Goal: Information Seeking & Learning: Learn about a topic

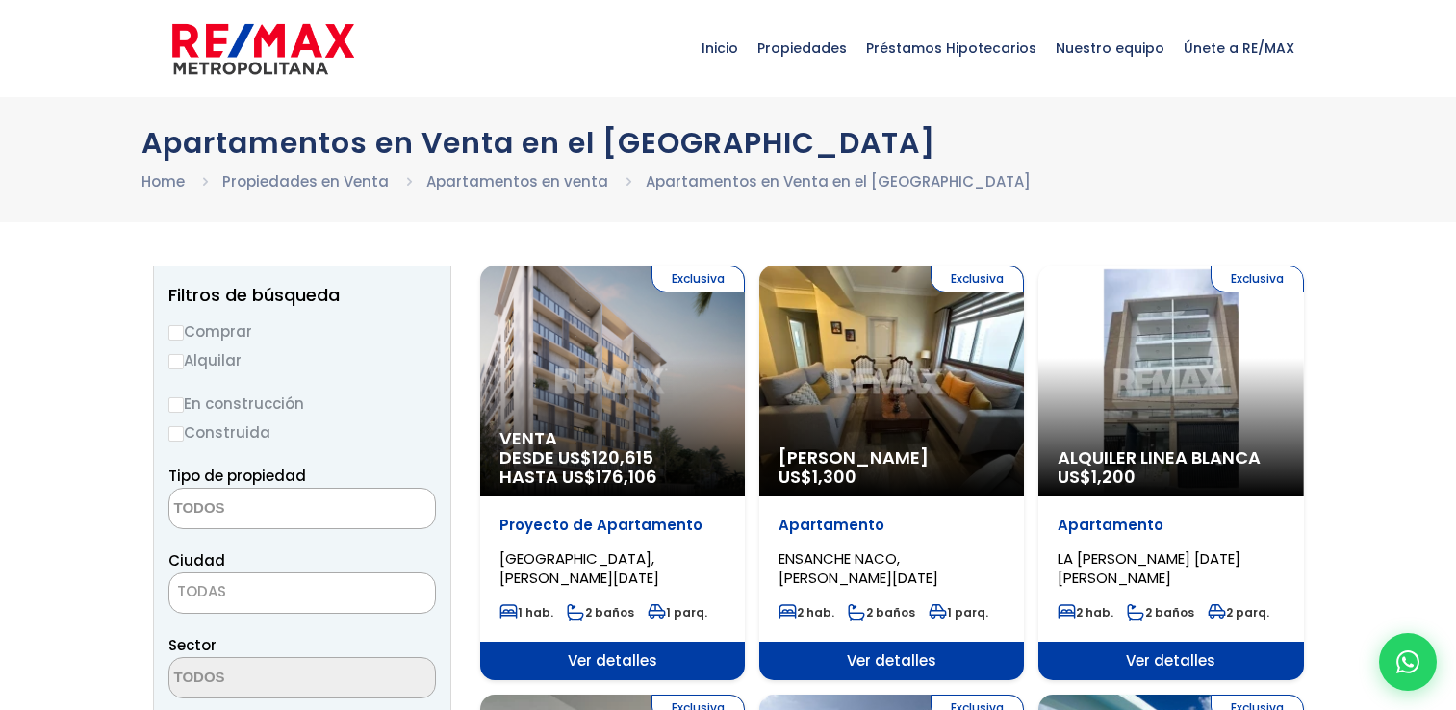
select select
click at [176, 325] on input "Comprar" at bounding box center [175, 332] width 15 height 15
radio input "true"
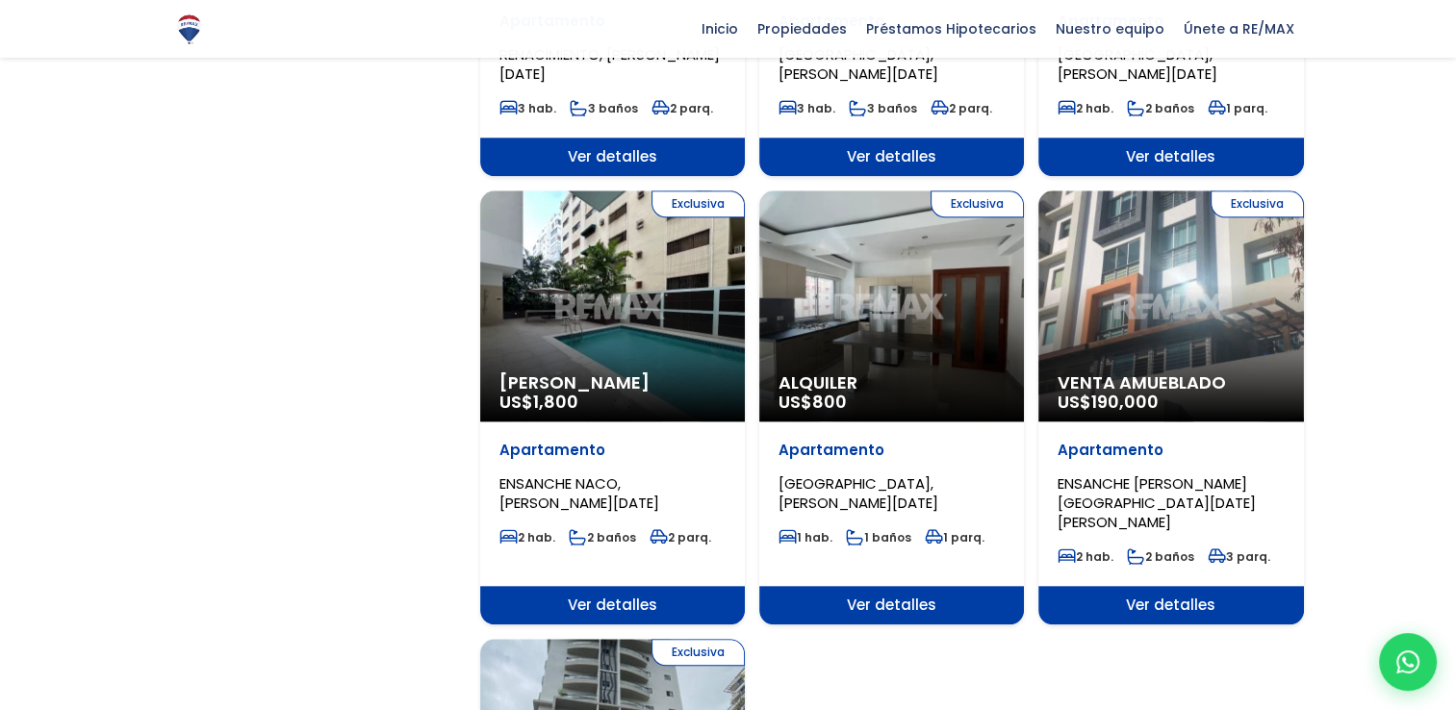
scroll to position [1745, 0]
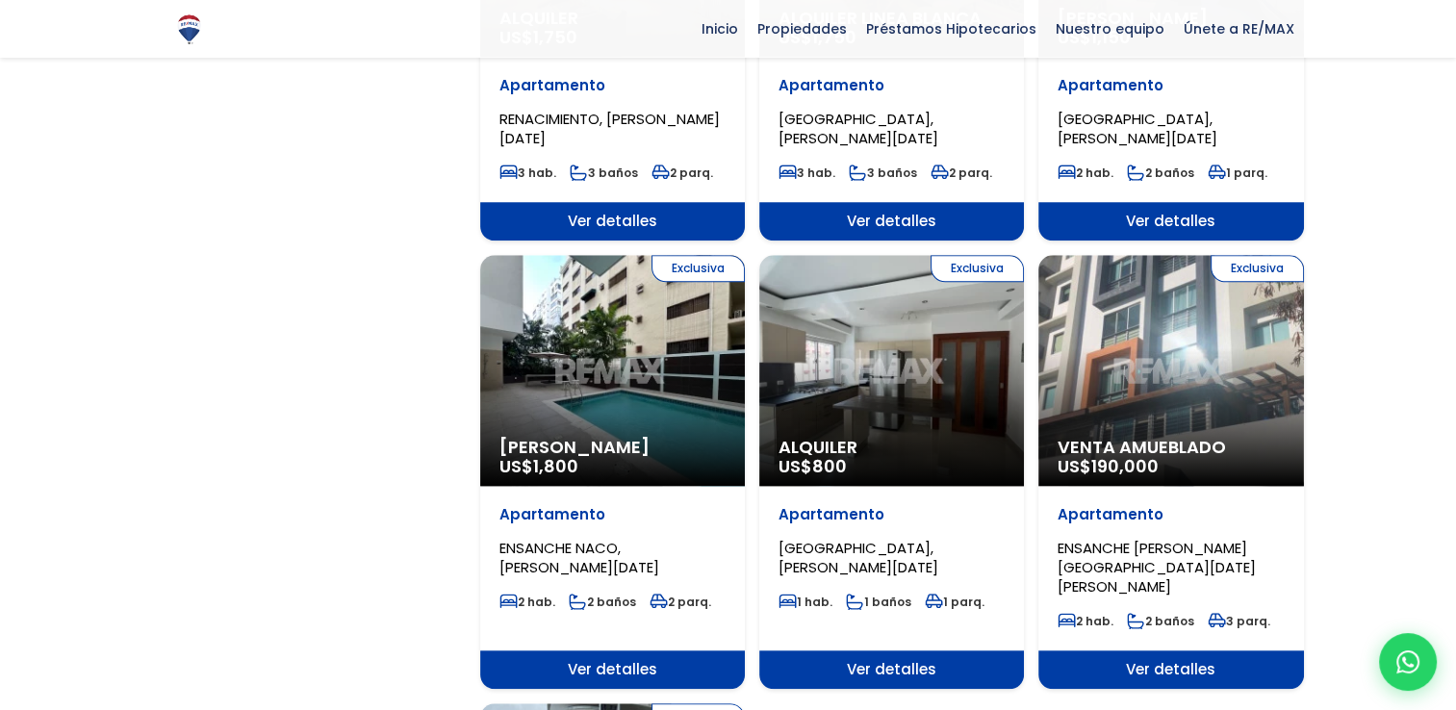
click at [1137, 355] on div "Exclusiva Venta Amueblado US$ 190,000" at bounding box center [1170, 370] width 265 height 231
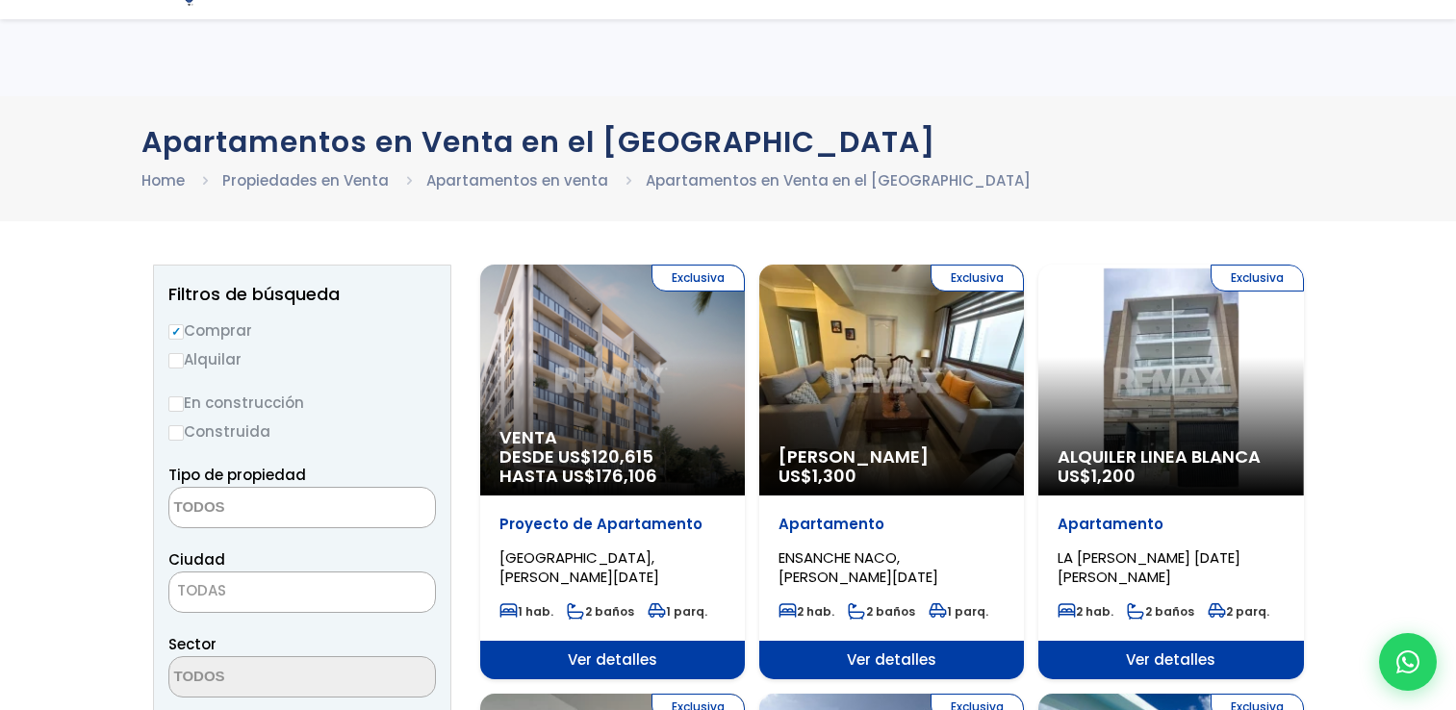
select select
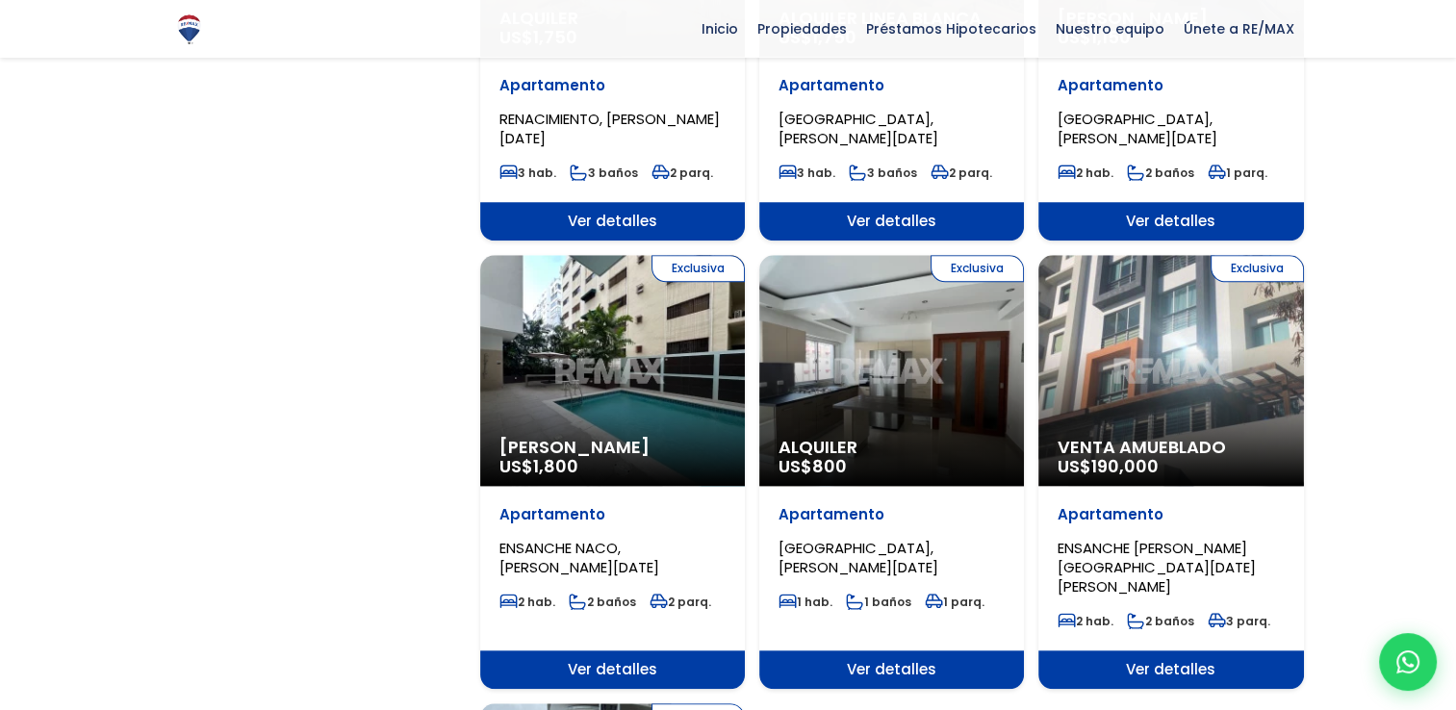
scroll to position [2367, 0]
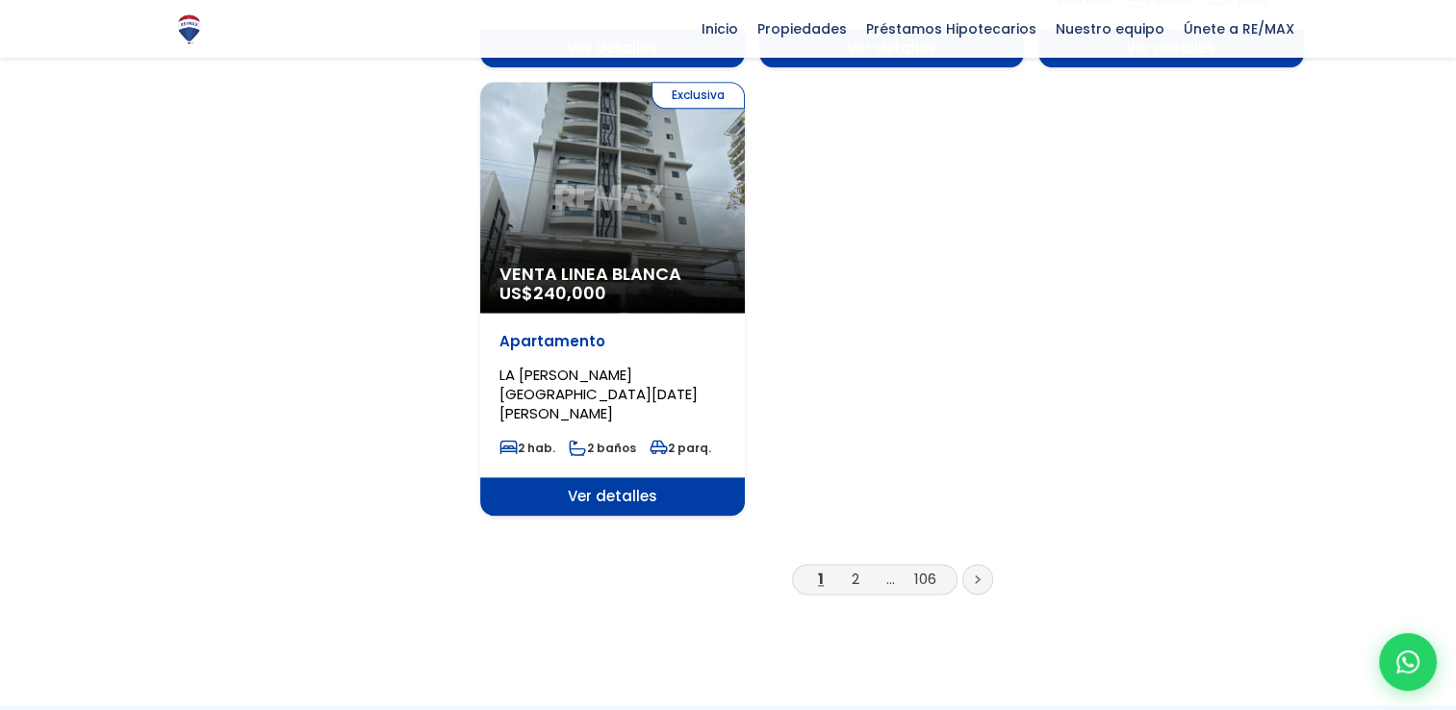
click at [596, 177] on div "Exclusiva Venta Linea Blanca US$ 240,000" at bounding box center [612, 197] width 265 height 231
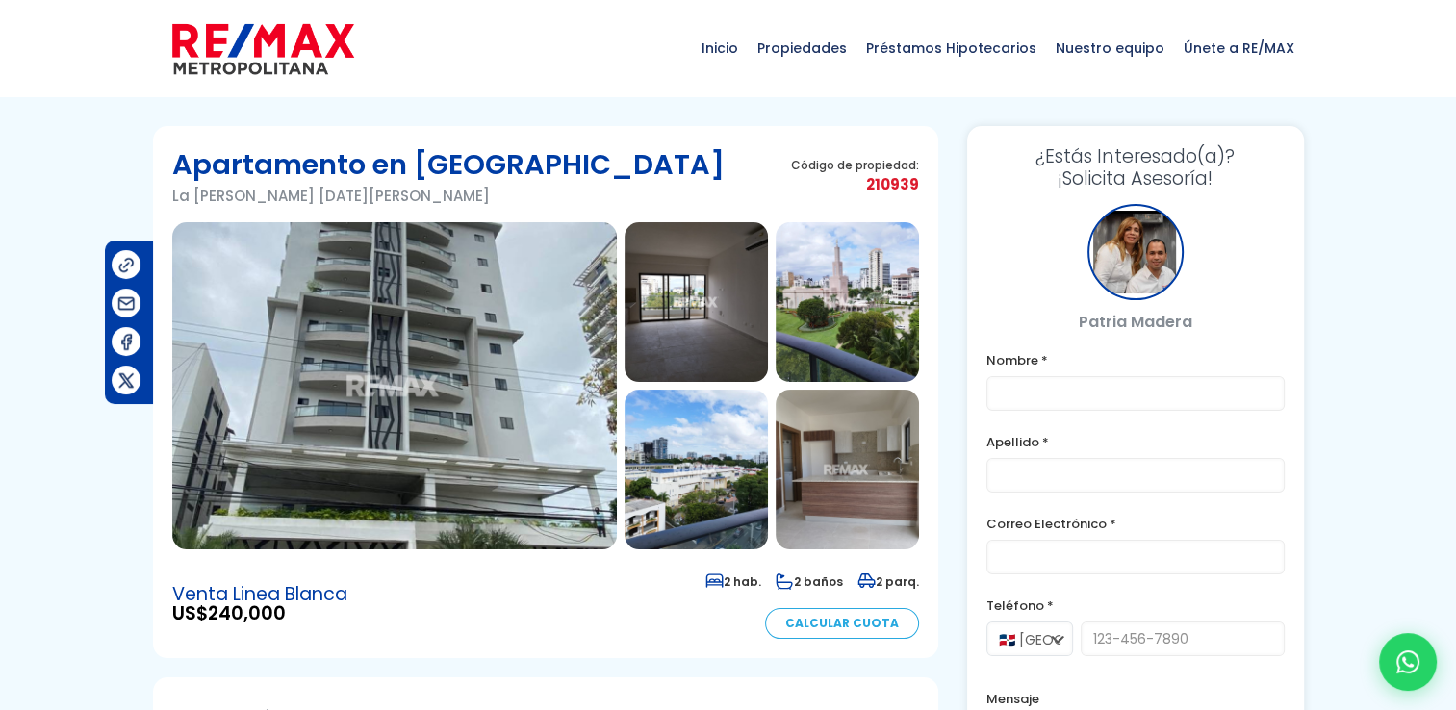
click at [862, 292] on img at bounding box center [846, 302] width 143 height 160
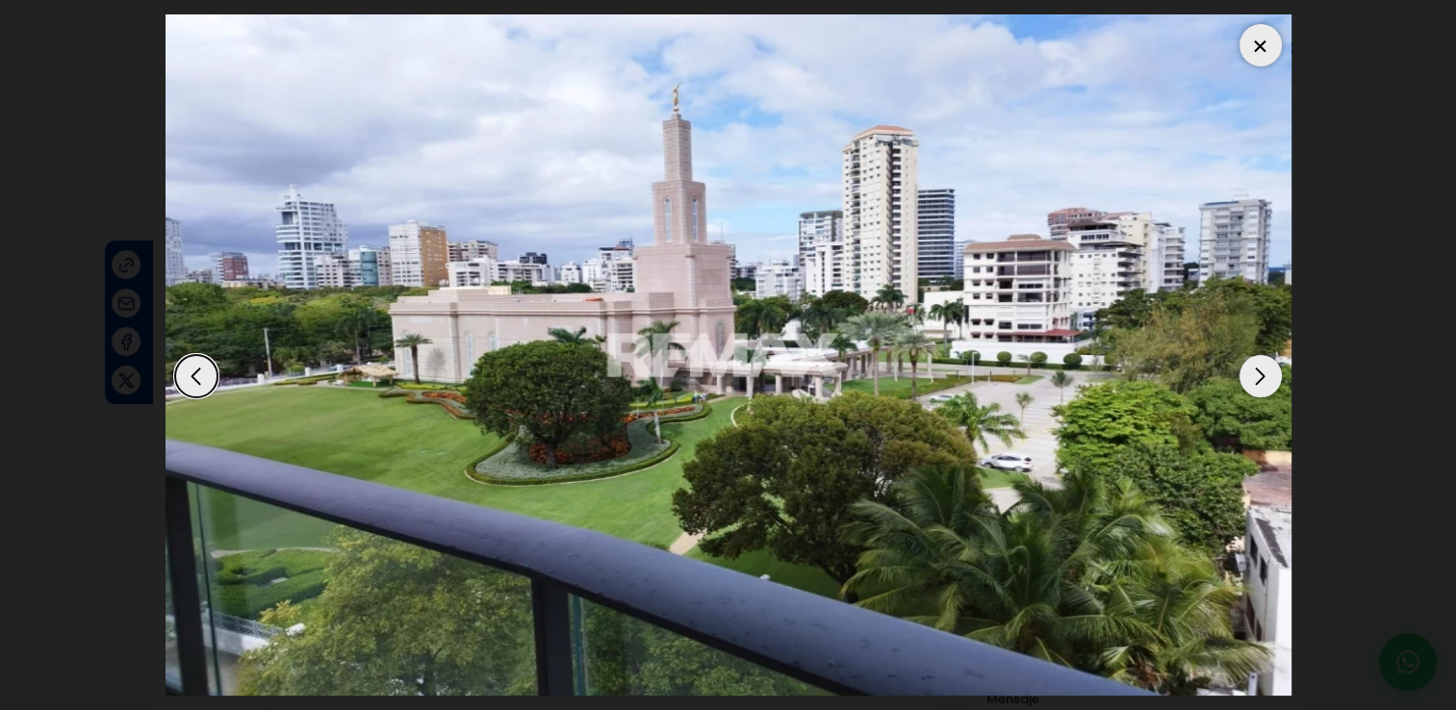
click at [1249, 369] on div "Next slide" at bounding box center [1260, 376] width 42 height 42
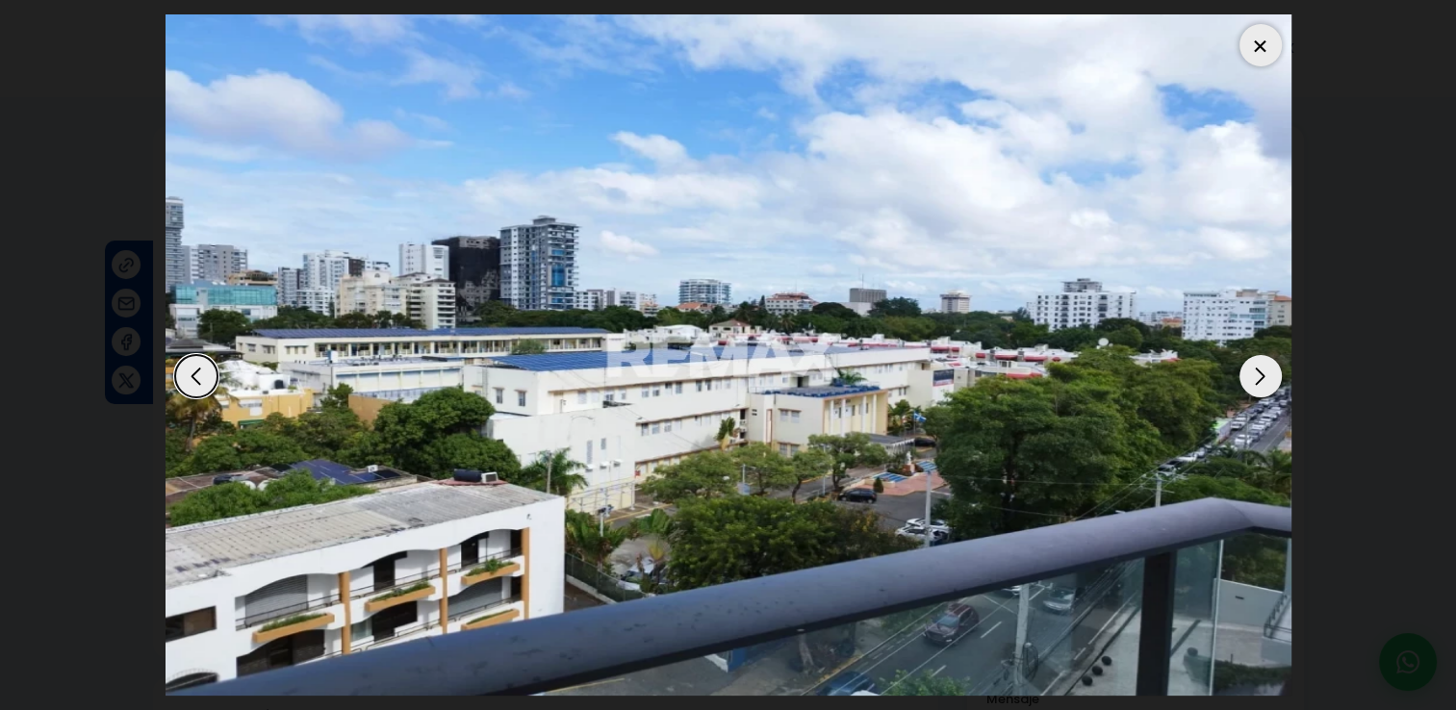
click at [1249, 369] on div "Next slide" at bounding box center [1260, 376] width 42 height 42
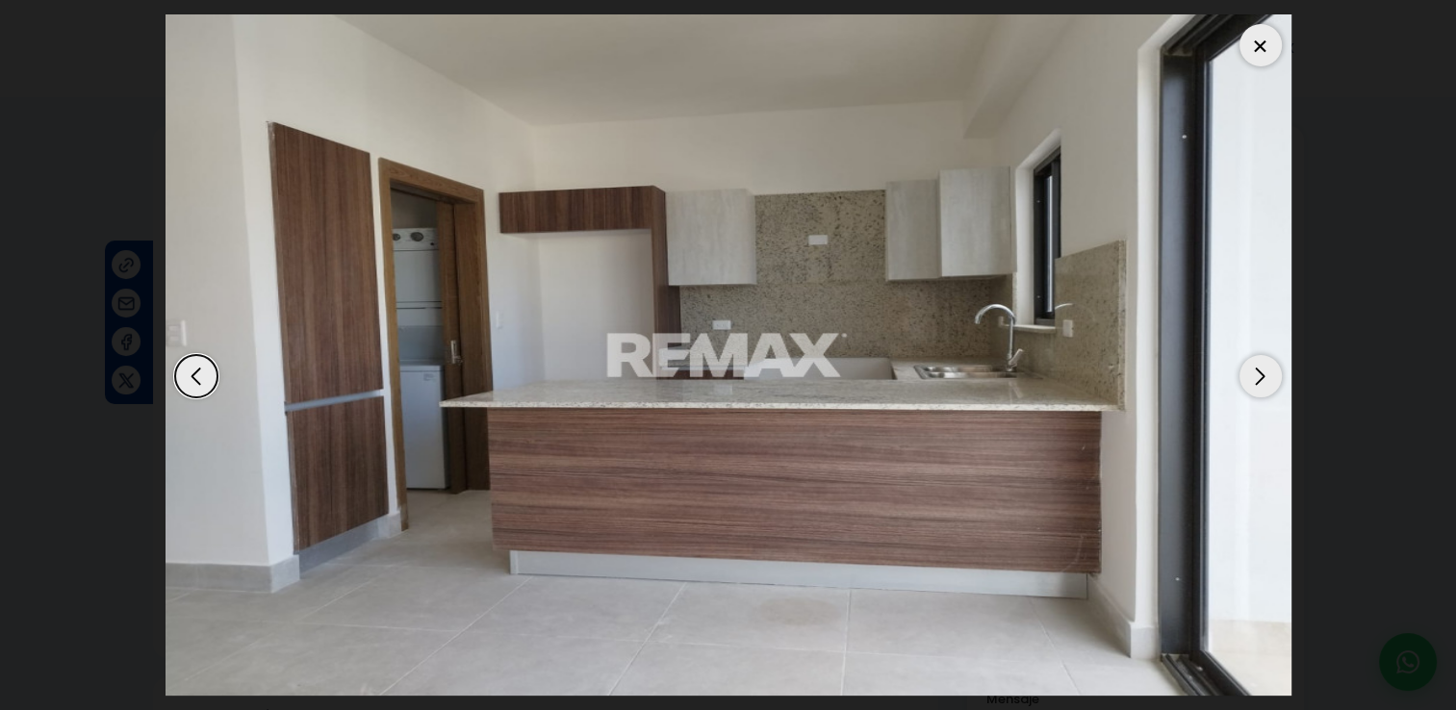
click at [1249, 369] on div "Next slide" at bounding box center [1260, 376] width 42 height 42
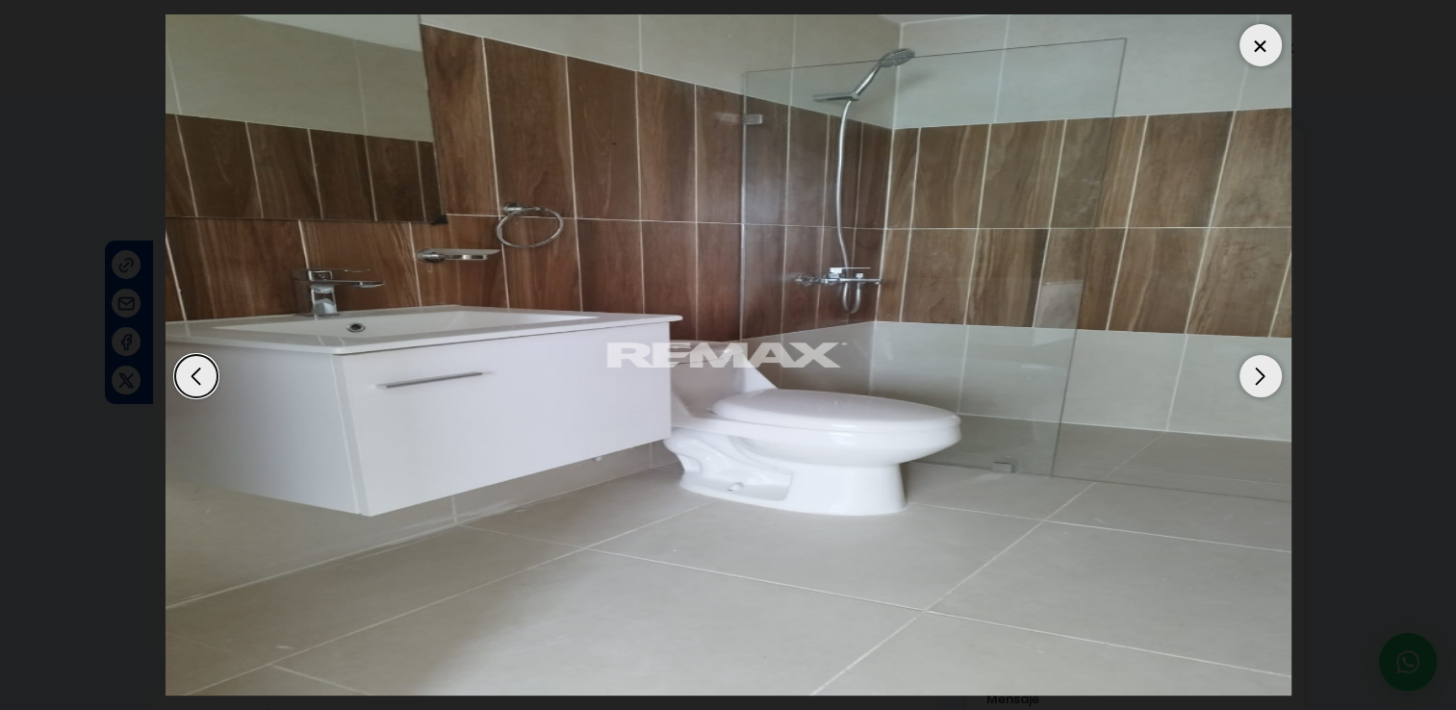
click at [1249, 369] on div "Next slide" at bounding box center [1260, 376] width 42 height 42
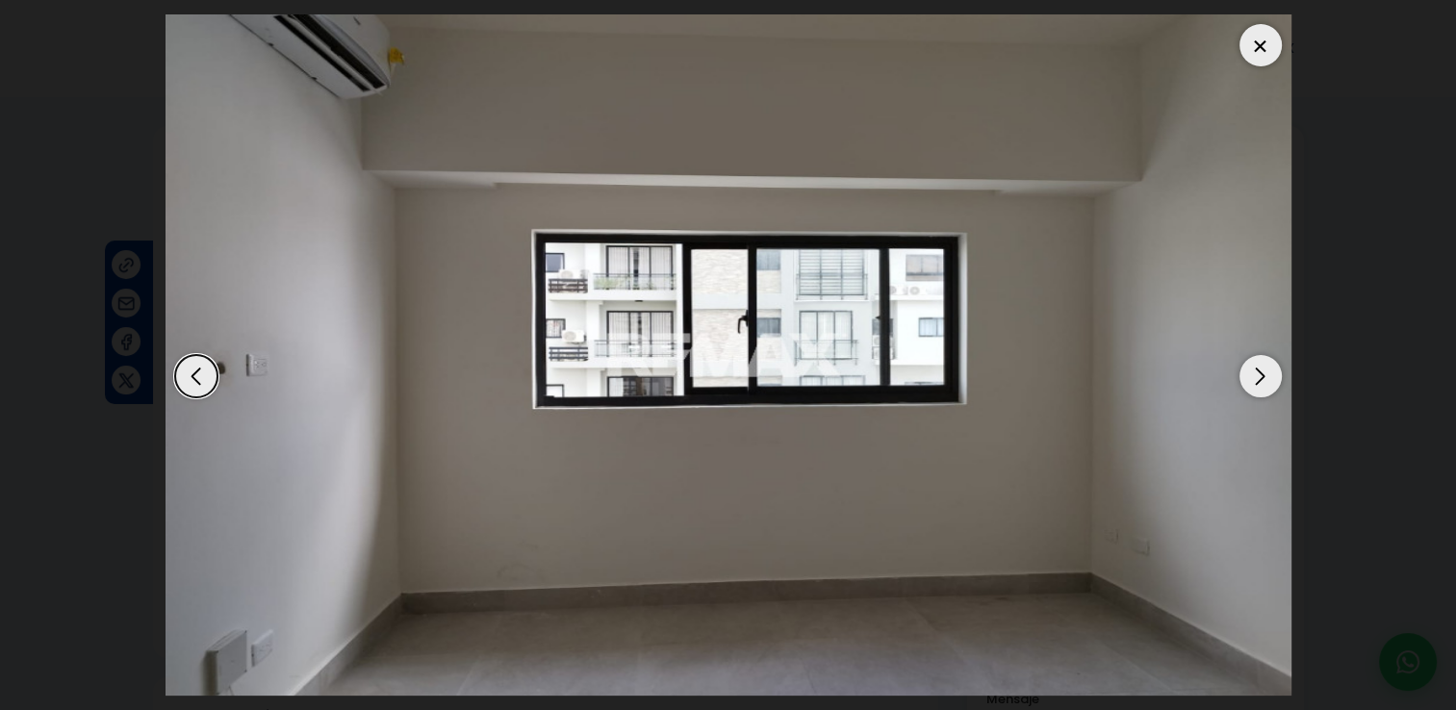
click at [1249, 369] on div "Next slide" at bounding box center [1260, 376] width 42 height 42
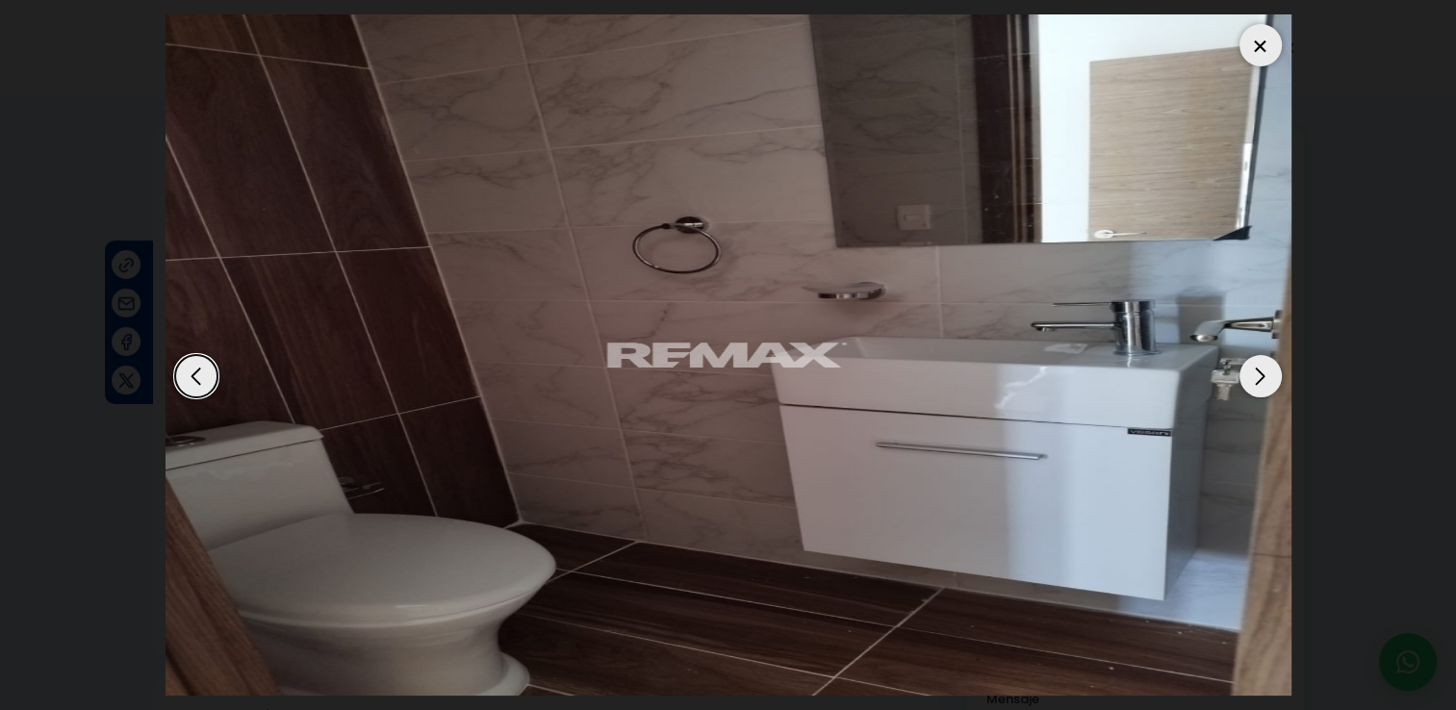
click at [1249, 369] on div "Next slide" at bounding box center [1260, 376] width 42 height 42
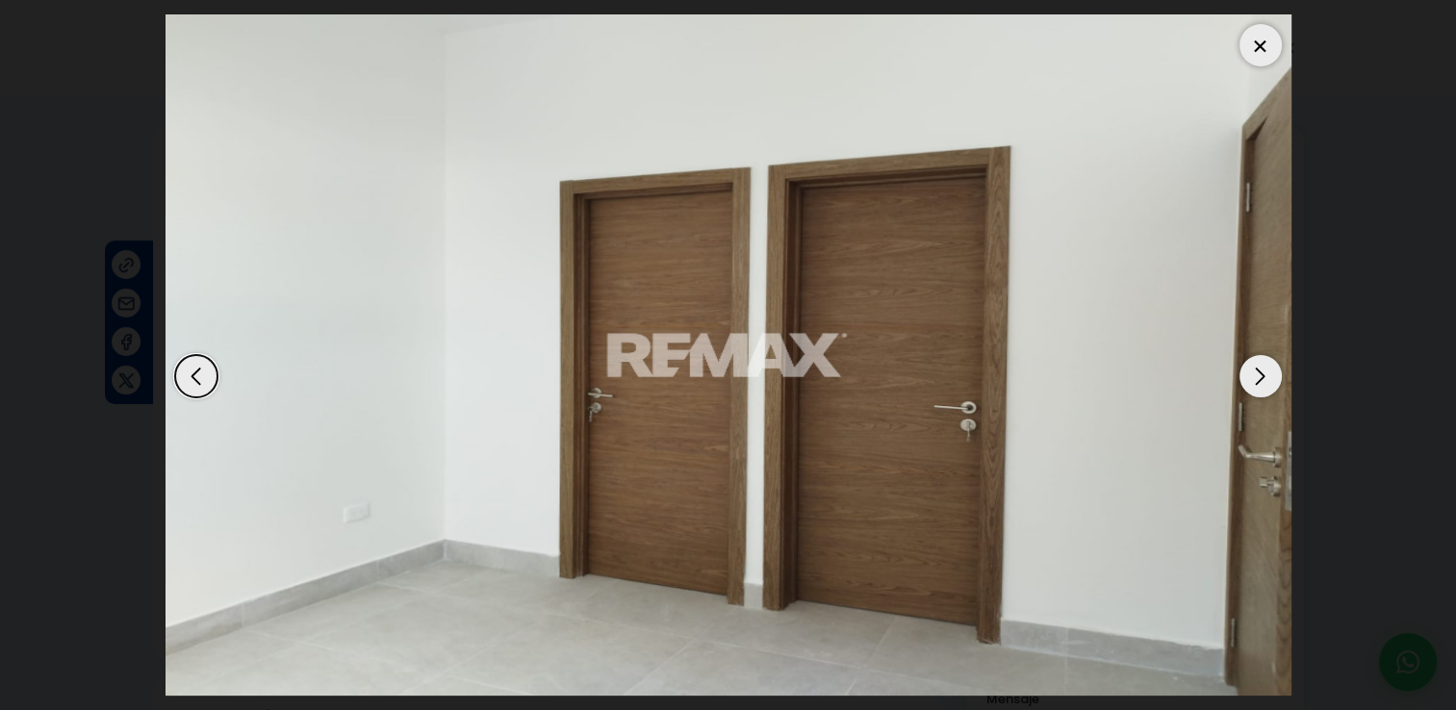
click at [1249, 369] on div "Next slide" at bounding box center [1260, 376] width 42 height 42
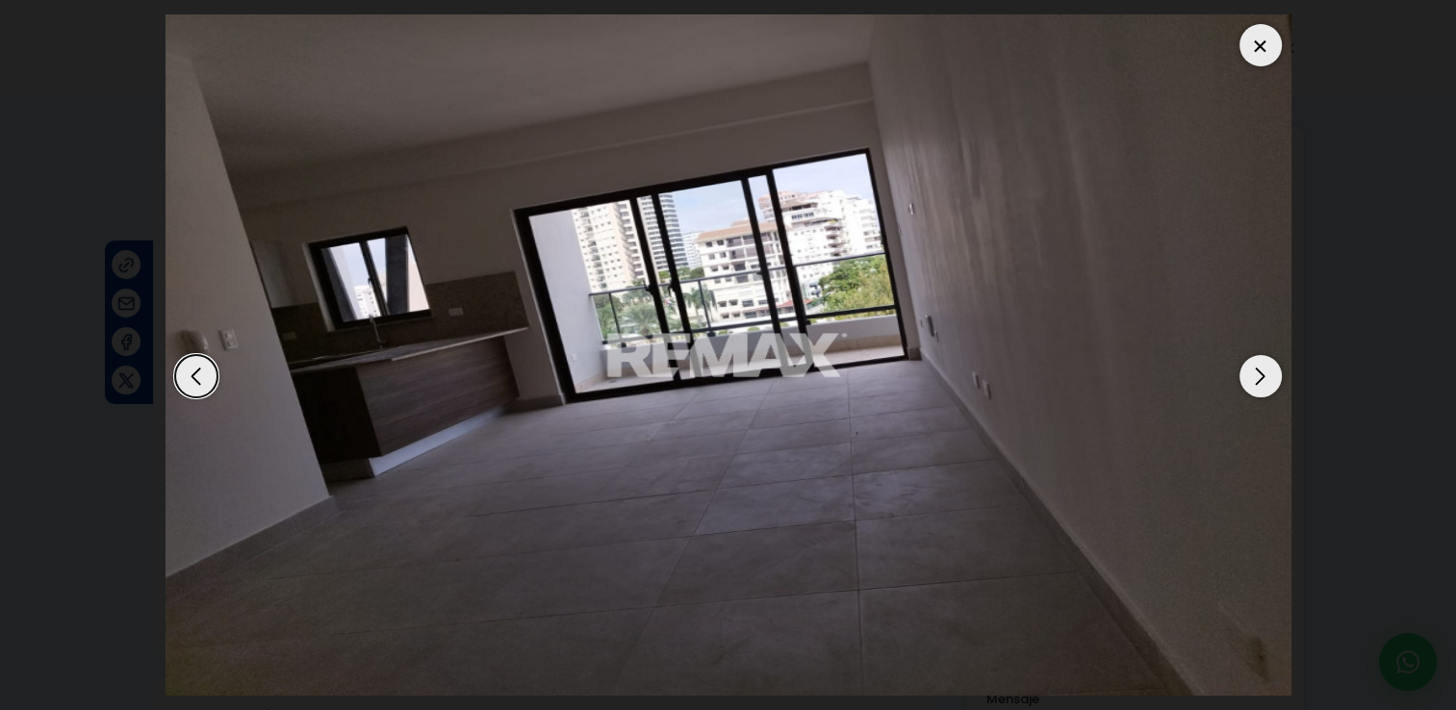
click at [1249, 369] on div "Next slide" at bounding box center [1260, 376] width 42 height 42
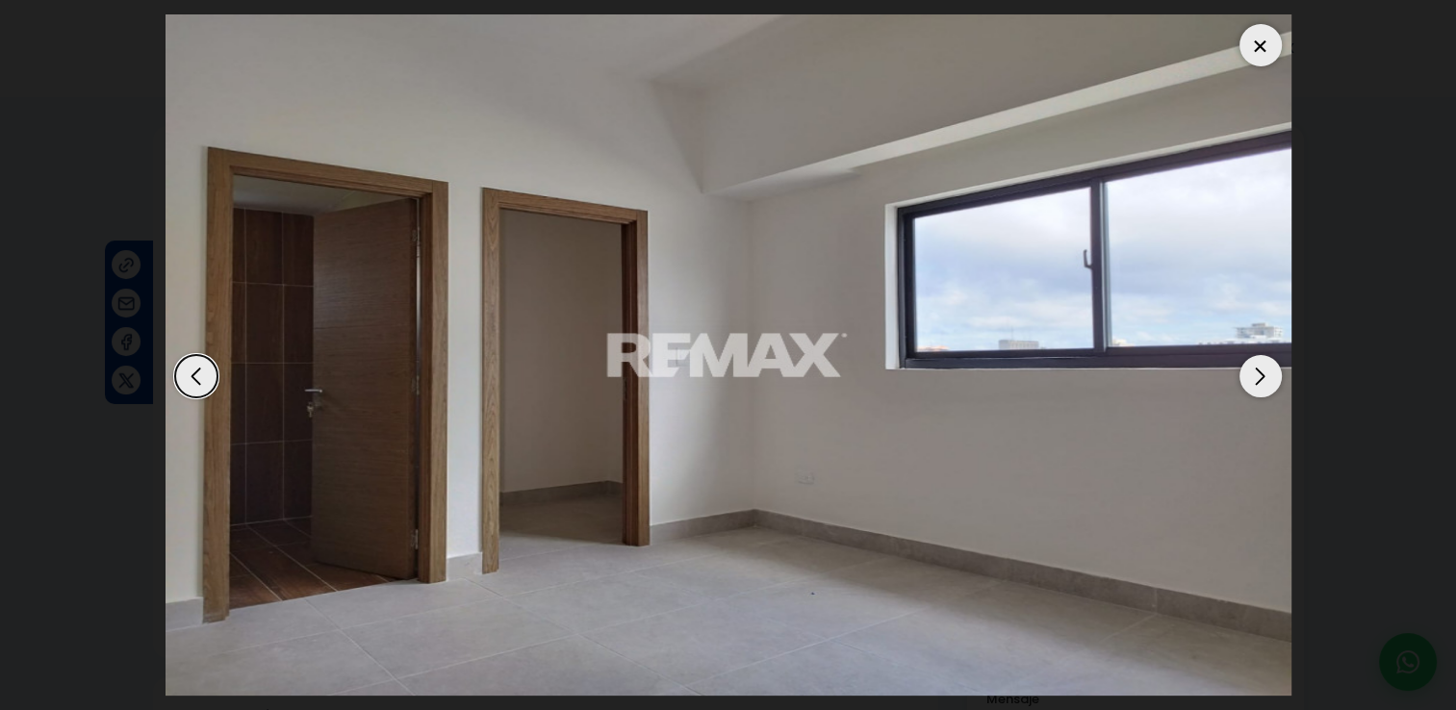
click at [1249, 369] on div "Next slide" at bounding box center [1260, 376] width 42 height 42
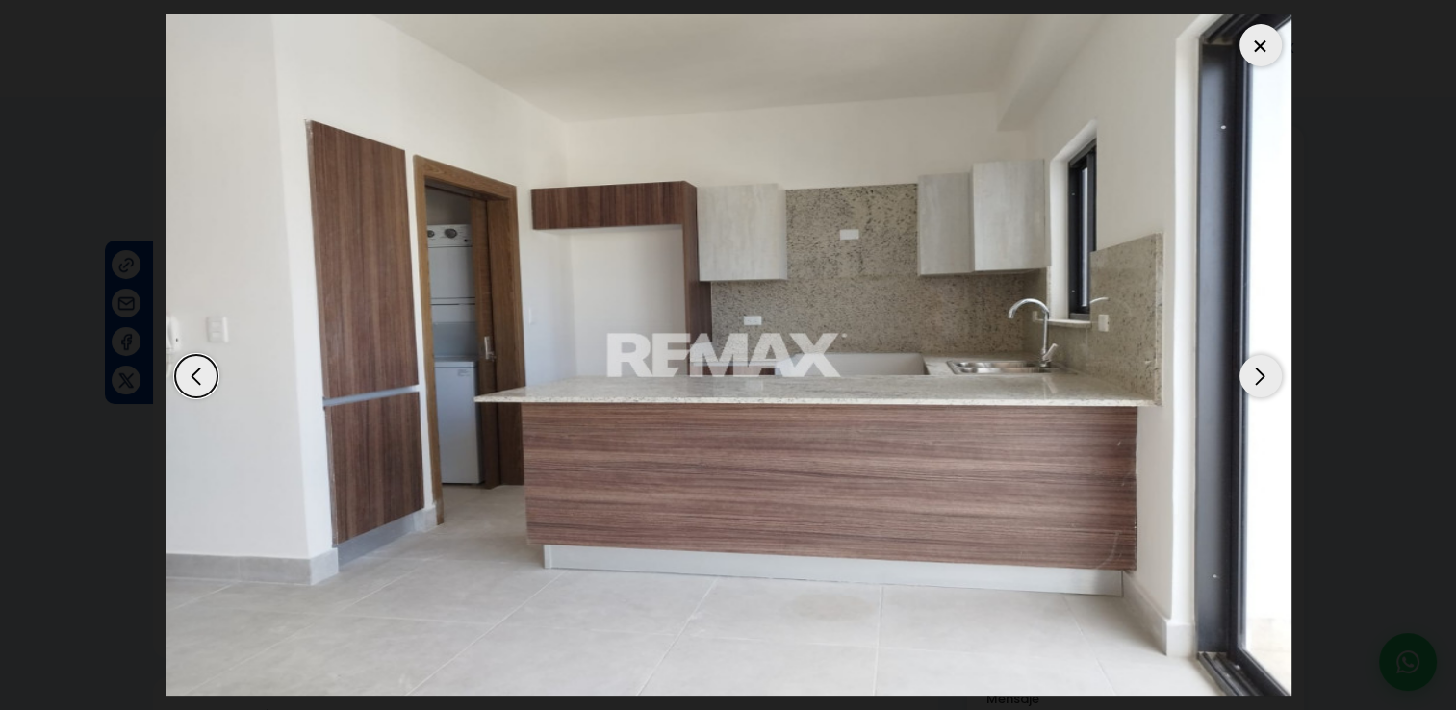
click at [1249, 369] on div "Next slide" at bounding box center [1260, 376] width 42 height 42
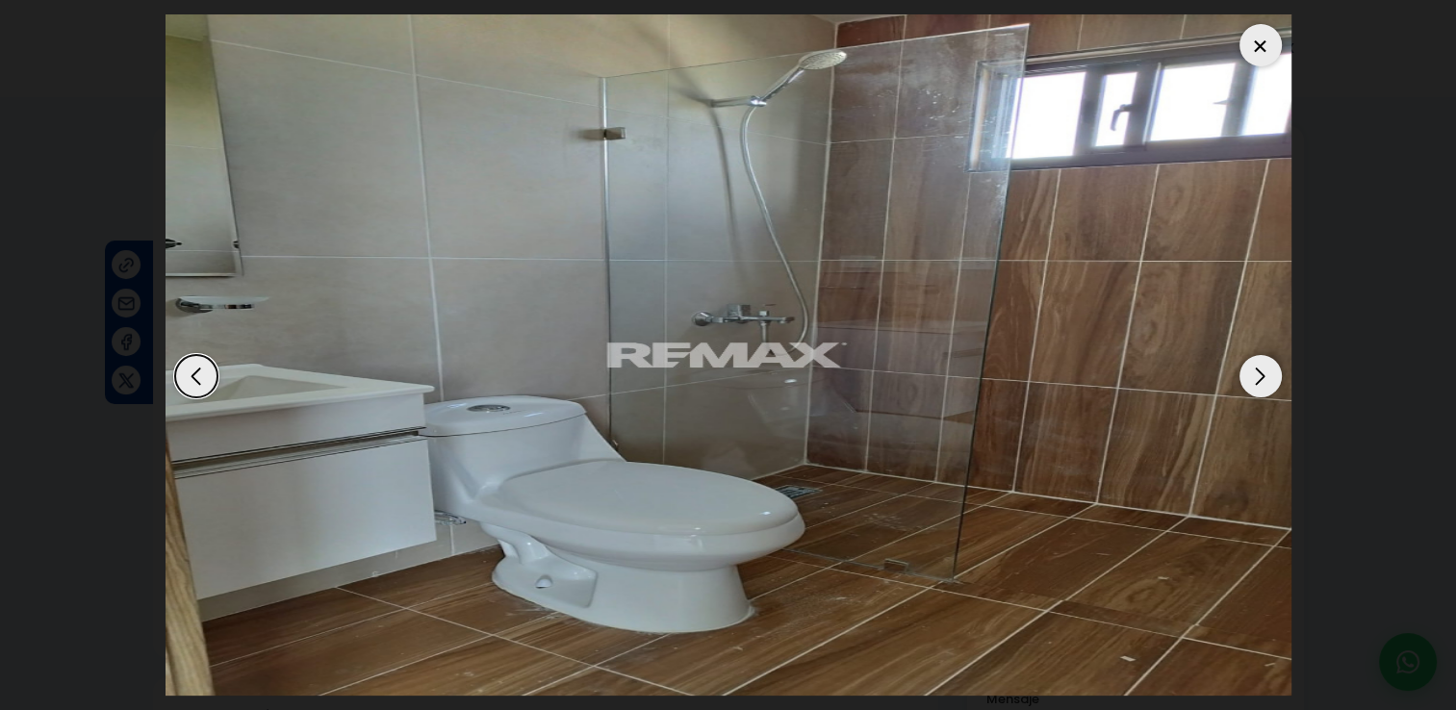
click at [1249, 369] on div "Next slide" at bounding box center [1260, 376] width 42 height 42
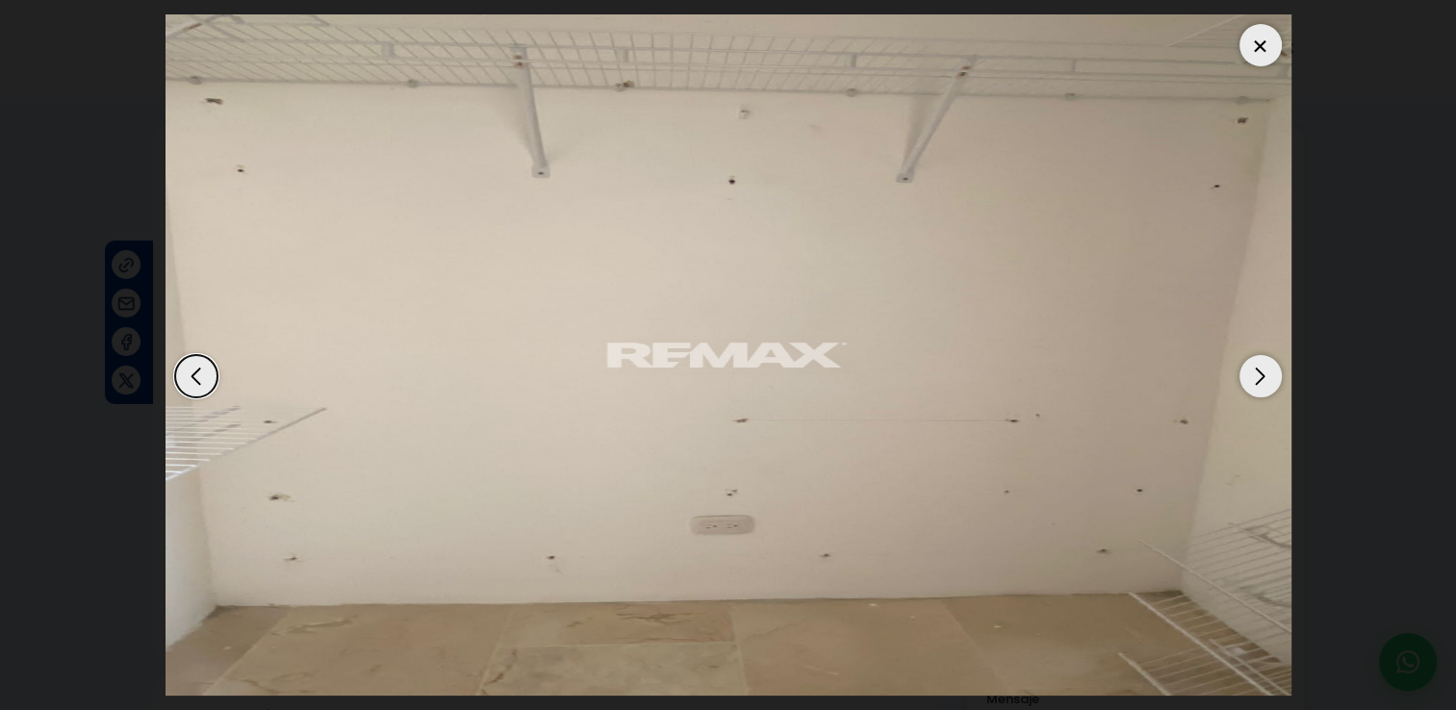
click at [1249, 369] on div "Next slide" at bounding box center [1260, 376] width 42 height 42
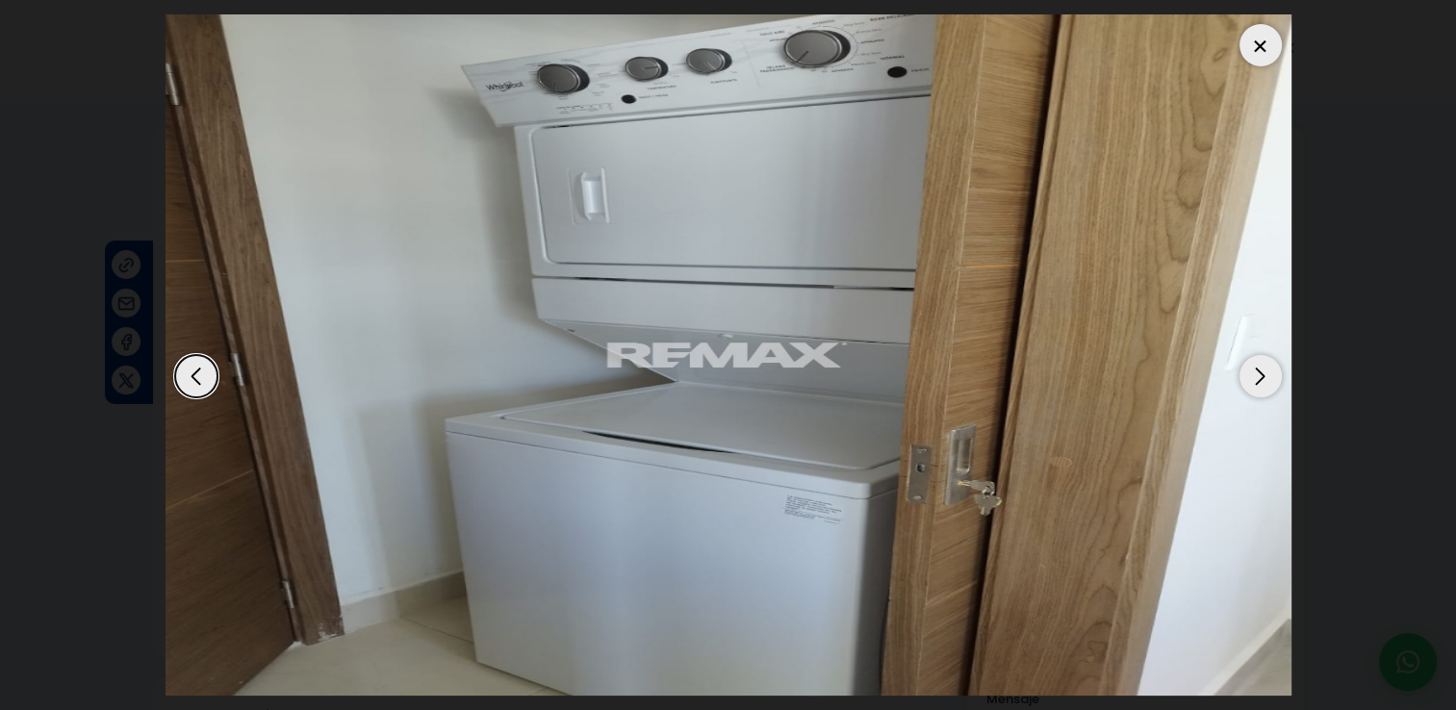
click at [1249, 369] on div "Next slide" at bounding box center [1260, 376] width 42 height 42
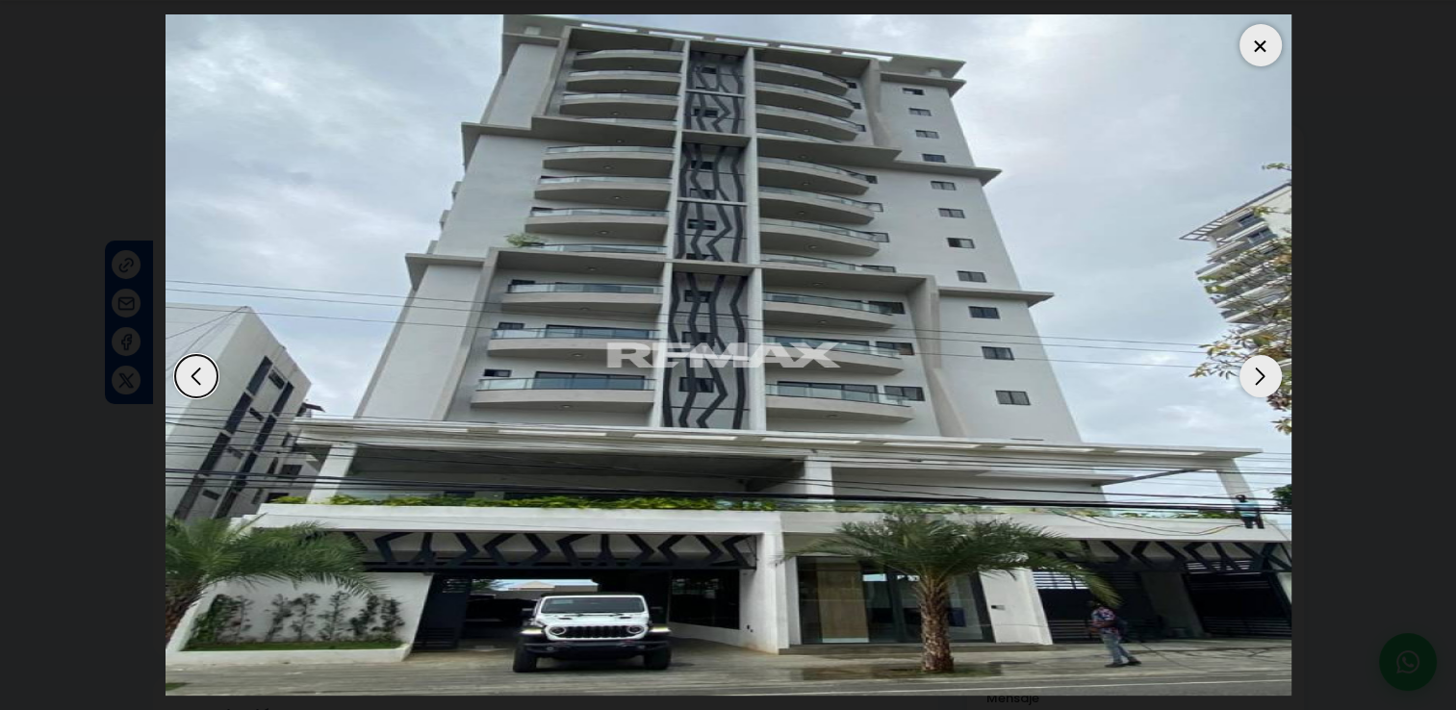
scroll to position [621, 0]
click at [1258, 44] on div at bounding box center [1260, 45] width 42 height 42
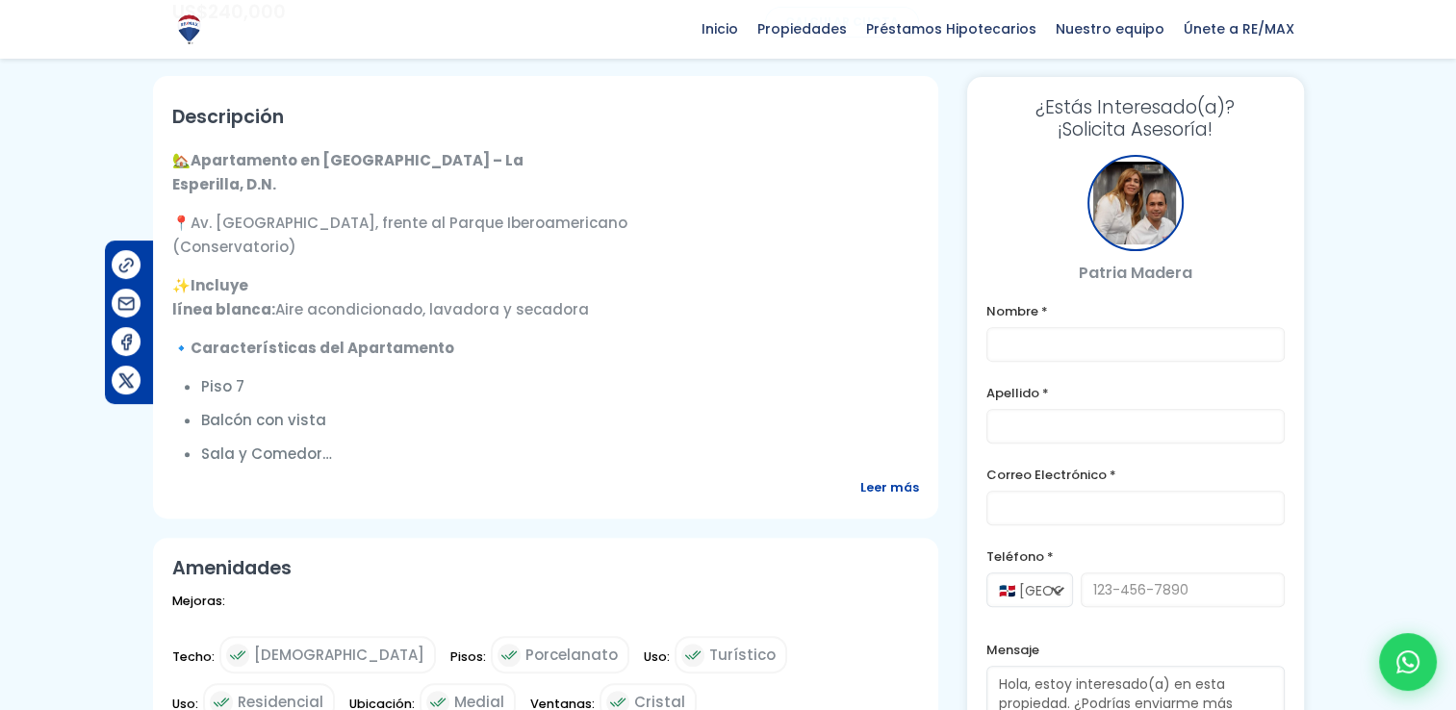
scroll to position [562, 0]
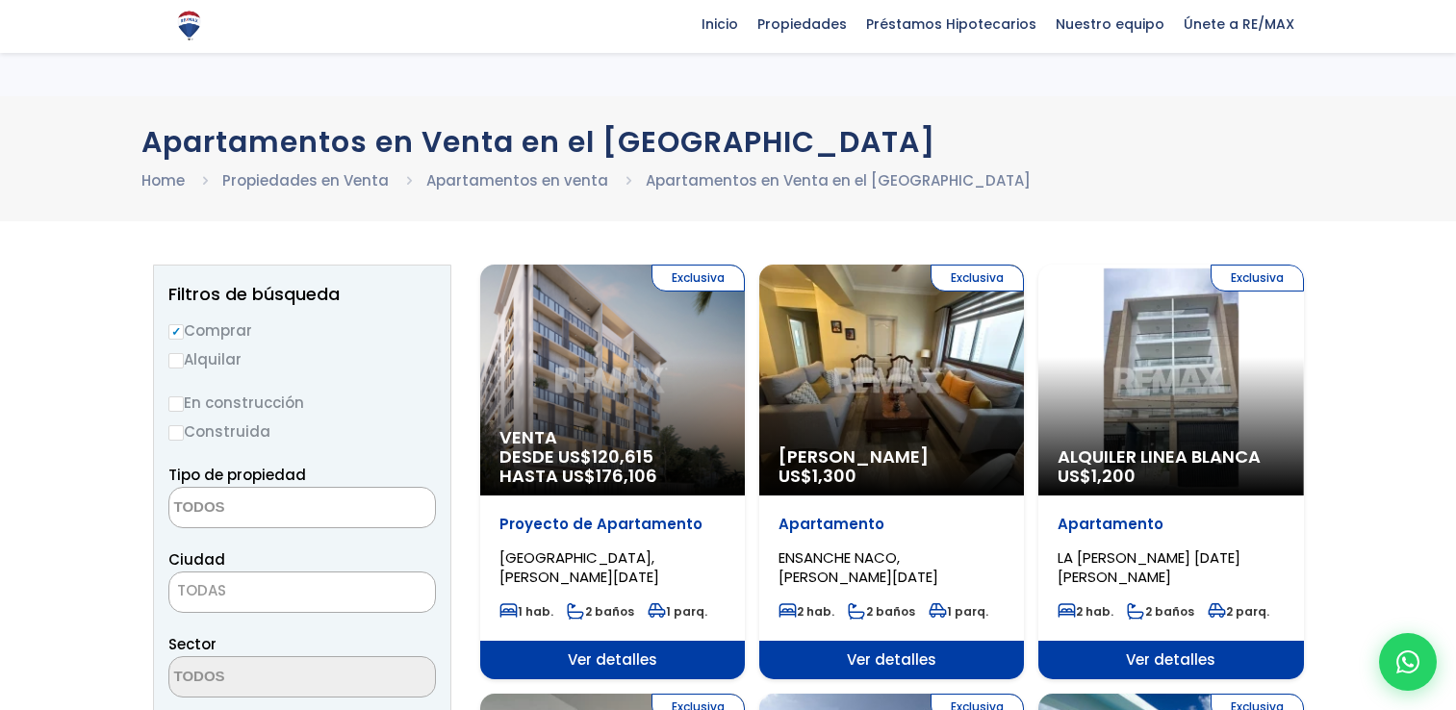
select select
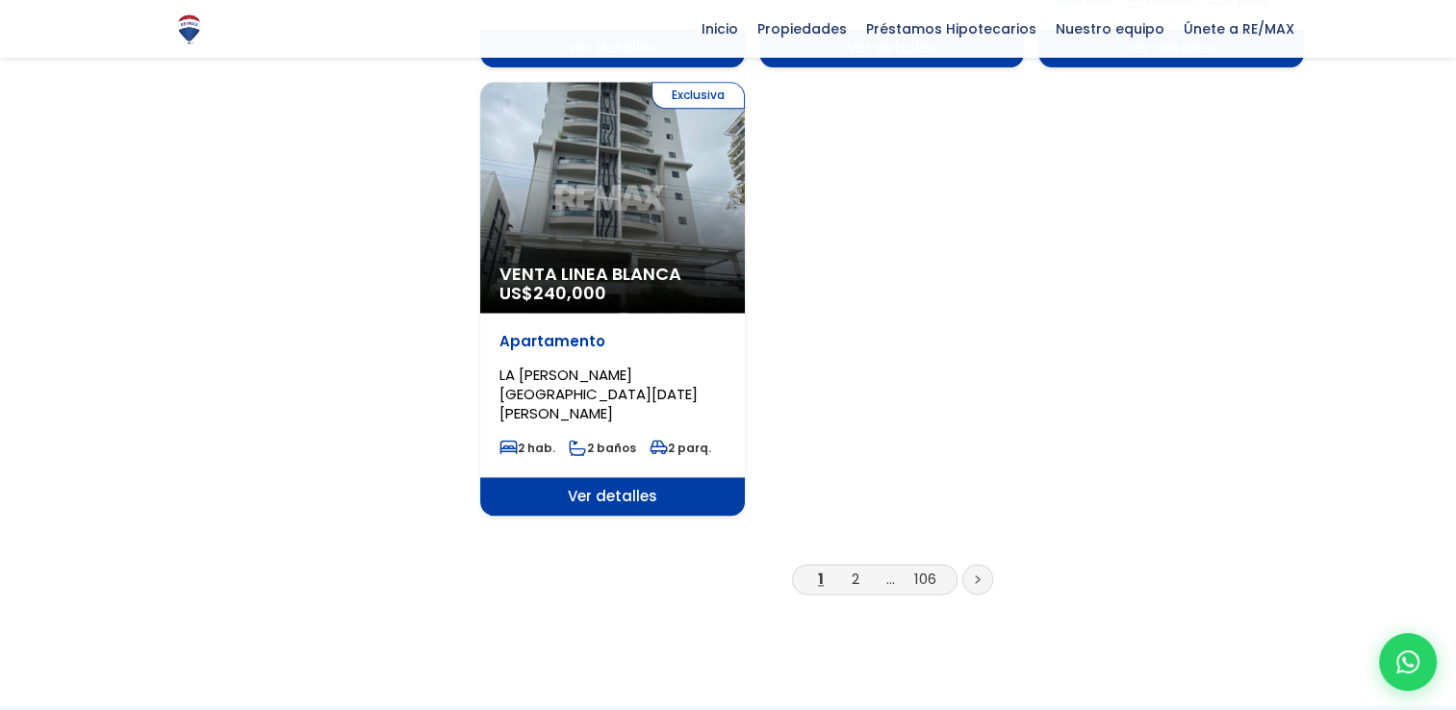
scroll to position [2367, 0]
